Goal: Information Seeking & Learning: Learn about a topic

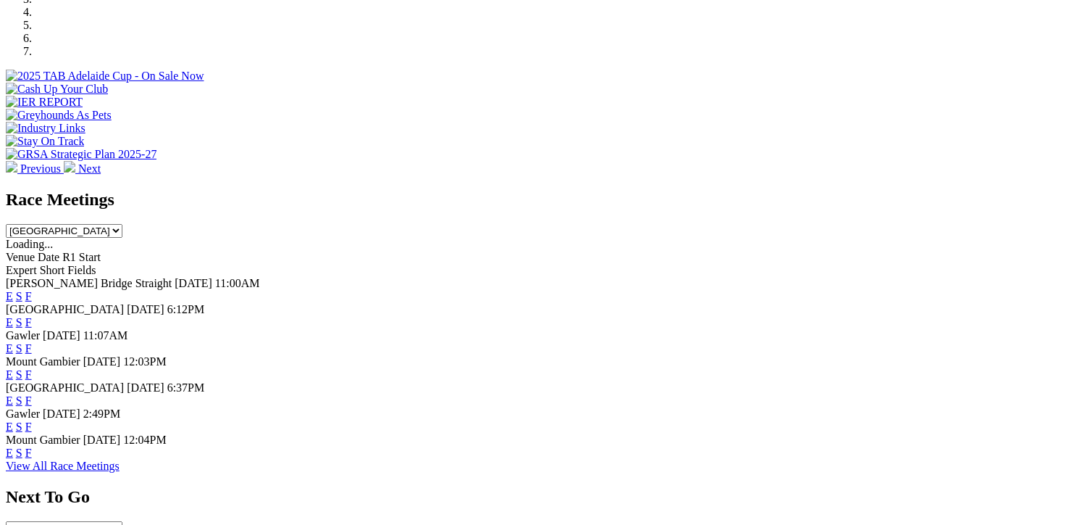
scroll to position [580, 0]
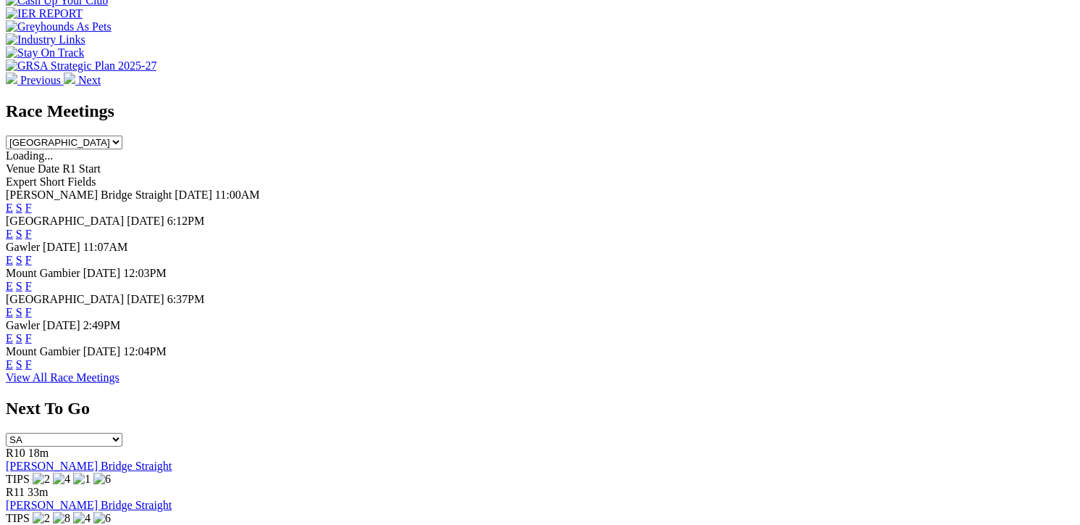
click at [32, 336] on span "F" at bounding box center [28, 338] width 7 height 12
click at [32, 332] on link "F" at bounding box center [28, 338] width 7 height 12
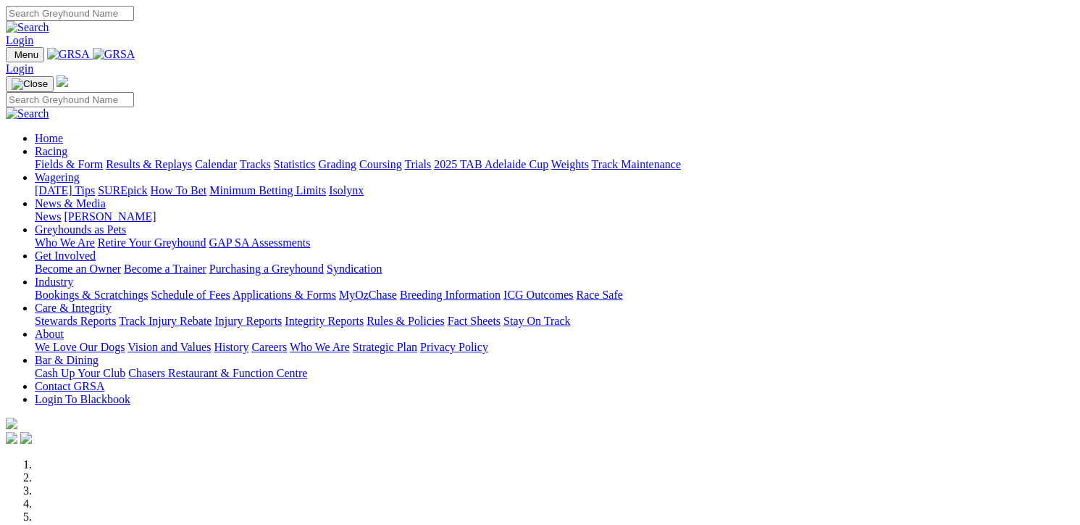
scroll to position [582, 0]
